Goal: Task Accomplishment & Management: Manage account settings

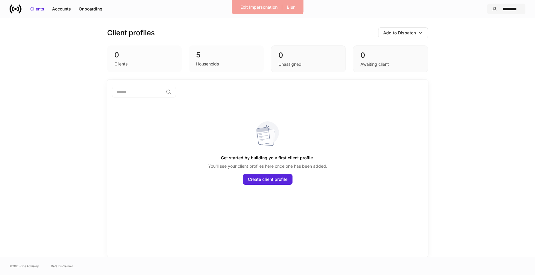
click at [501, 10] on div "*********" at bounding box center [509, 9] width 21 height 6
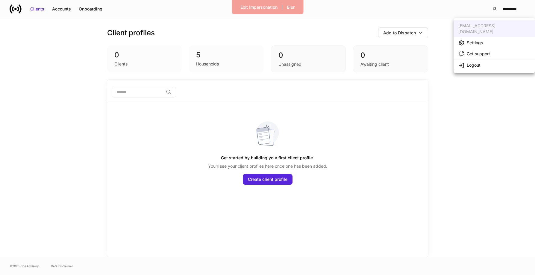
click at [489, 37] on li "Settings" at bounding box center [493, 42] width 81 height 11
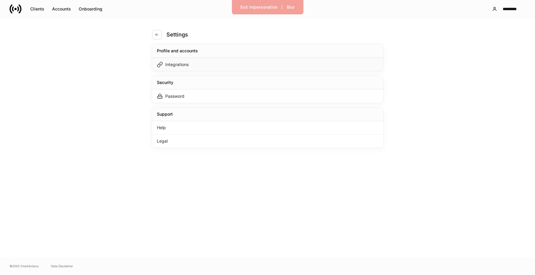
click at [221, 64] on div "Integrations" at bounding box center [267, 64] width 231 height 13
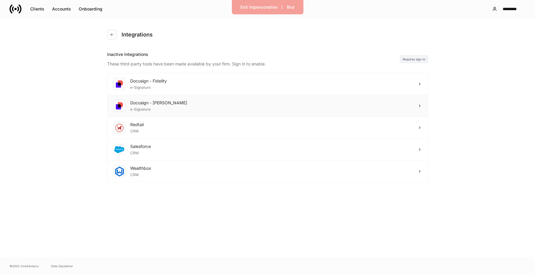
click at [197, 106] on div "Docusign - Schwab e-Signature" at bounding box center [267, 106] width 320 height 22
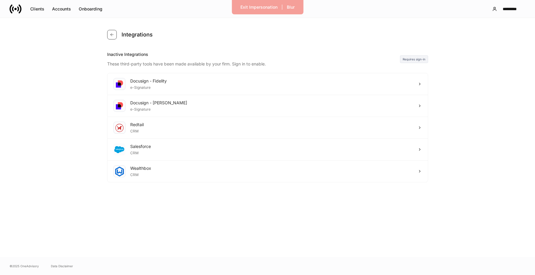
click at [112, 36] on icon "button" at bounding box center [112, 34] width 5 height 5
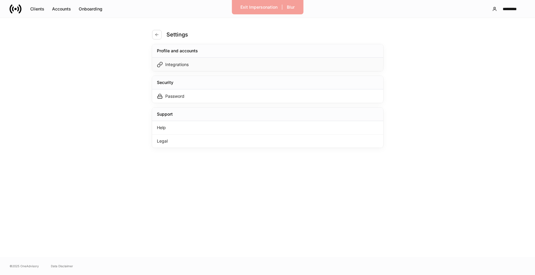
click at [181, 63] on div "Integrations" at bounding box center [176, 65] width 23 height 6
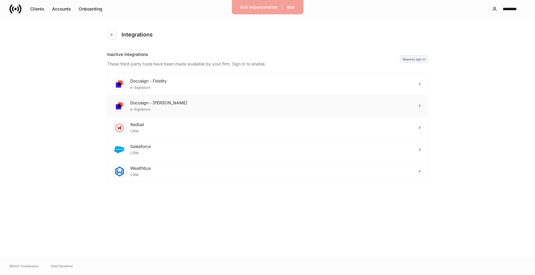
click at [324, 101] on div "Docusign - Schwab e-Signature" at bounding box center [267, 106] width 320 height 22
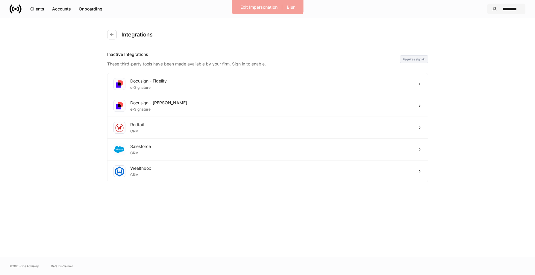
click at [505, 11] on div "*********" at bounding box center [509, 9] width 21 height 6
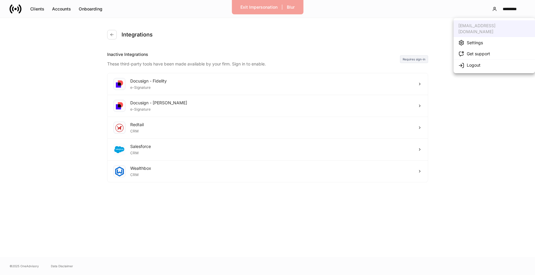
click at [475, 40] on div "Settings" at bounding box center [474, 43] width 16 height 6
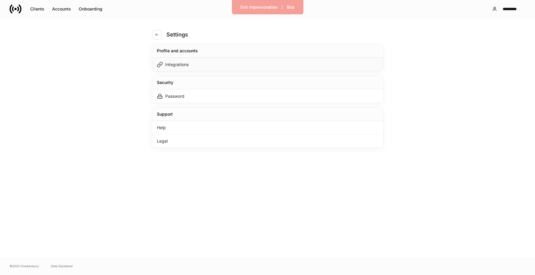
click at [291, 64] on div "Integrations" at bounding box center [267, 64] width 231 height 13
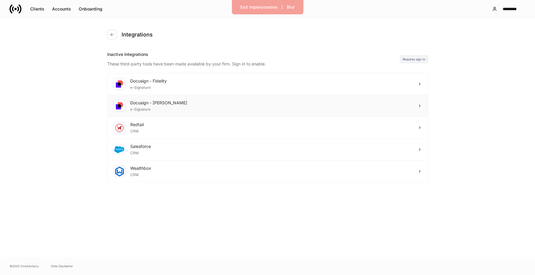
click at [367, 100] on div "Docusign - Schwab e-Signature" at bounding box center [267, 106] width 320 height 22
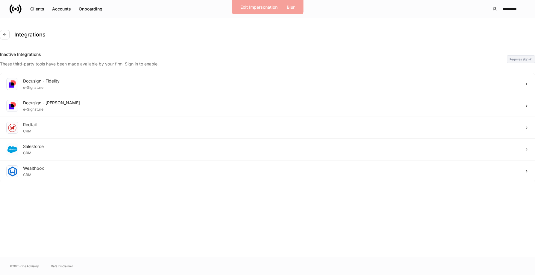
click at [232, 275] on div at bounding box center [267, 275] width 535 height 0
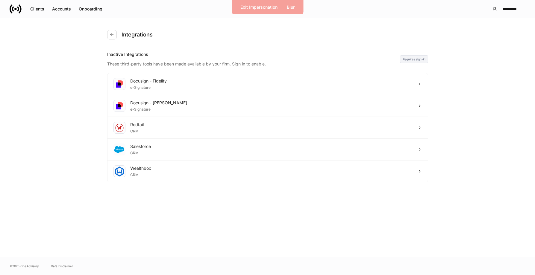
click at [232, 102] on div "Docusign - Schwab e-Signature" at bounding box center [267, 106] width 320 height 22
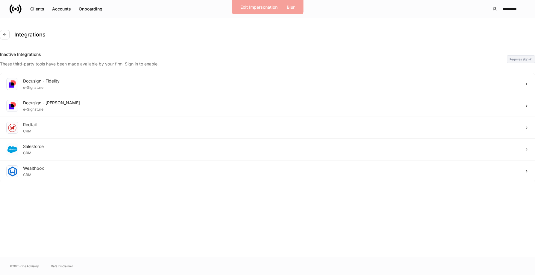
click at [207, 275] on div at bounding box center [267, 275] width 535 height 0
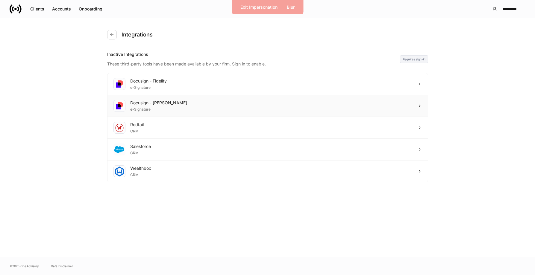
click at [171, 103] on div "Docusign - Schwab e-Signature" at bounding box center [267, 106] width 320 height 22
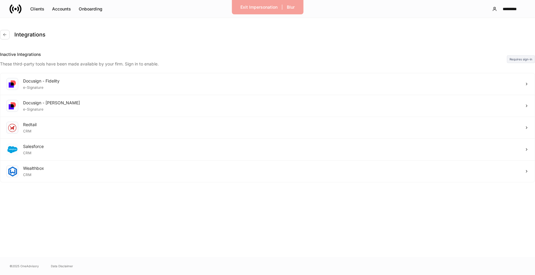
click at [392, 275] on div at bounding box center [267, 275] width 535 height 0
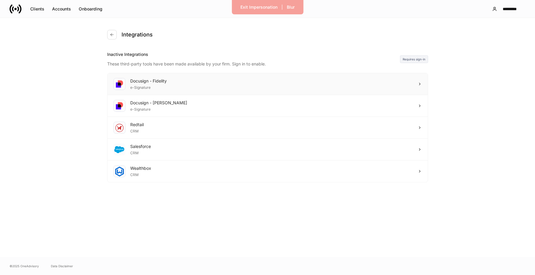
click at [346, 82] on div "Docusign - Fidelity e-Signature" at bounding box center [267, 84] width 320 height 22
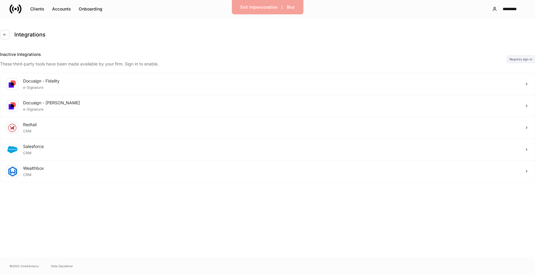
click at [387, 275] on div at bounding box center [267, 275] width 535 height 0
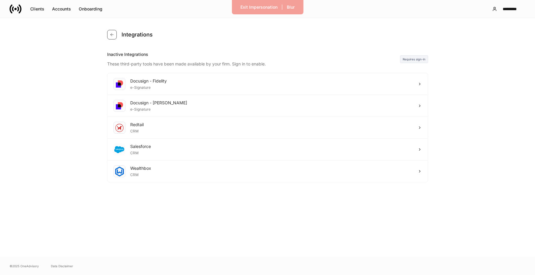
click at [115, 34] on button "button" at bounding box center [112, 35] width 10 height 10
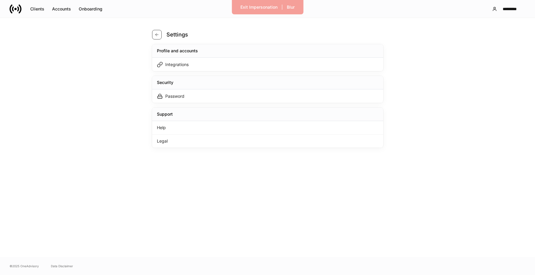
click at [154, 33] on icon "button" at bounding box center [156, 34] width 5 height 5
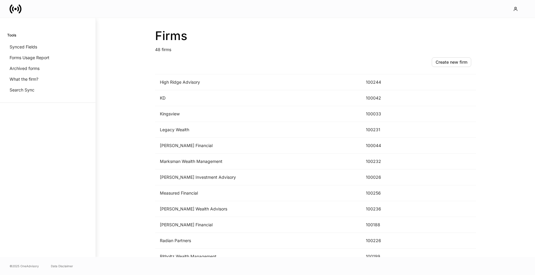
scroll to position [597, 0]
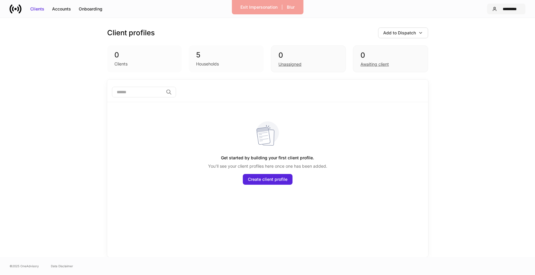
click at [505, 5] on button "*********" at bounding box center [506, 9] width 38 height 11
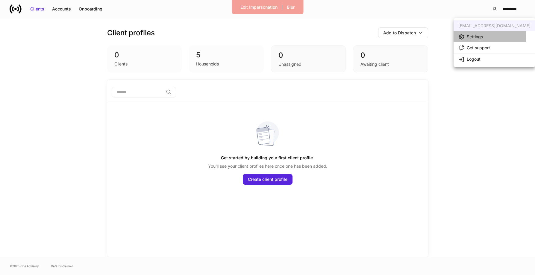
click at [480, 38] on div "Settings" at bounding box center [474, 37] width 16 height 6
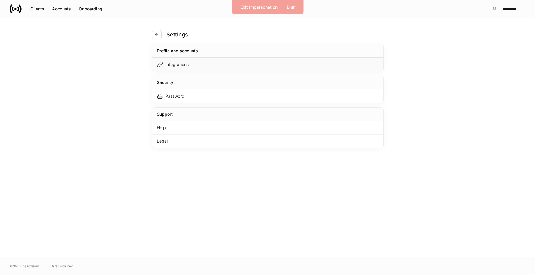
click at [249, 61] on div "Integrations" at bounding box center [267, 64] width 231 height 13
